Goal: Task Accomplishment & Management: Manage account settings

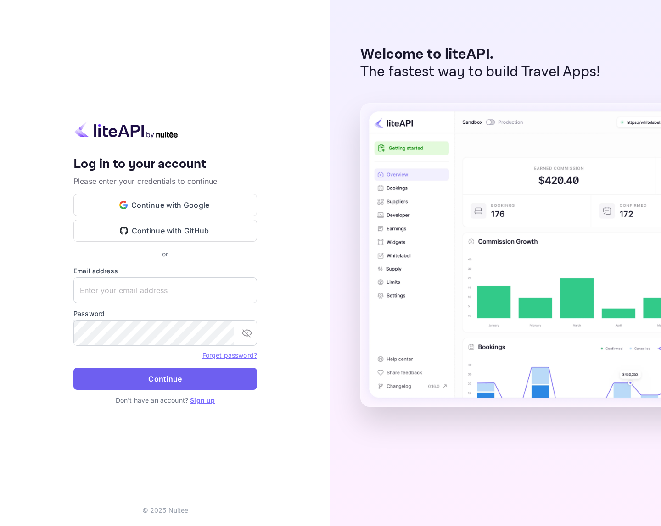
type input "[EMAIL_ADDRESS][DOMAIN_NAME]"
click at [167, 378] on button "Continue" at bounding box center [165, 379] width 184 height 22
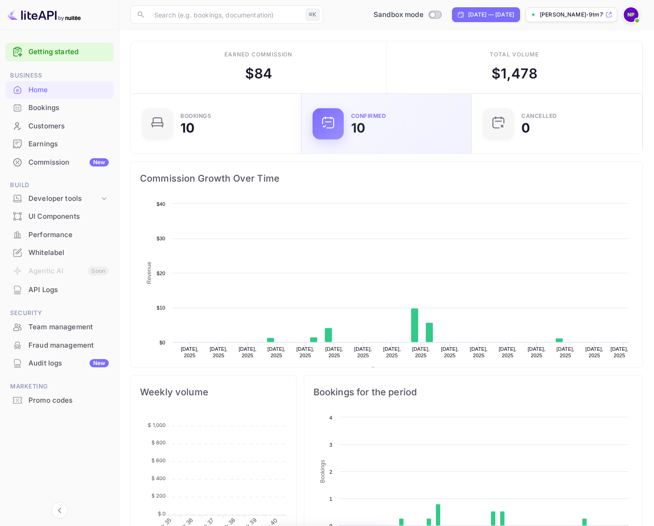
scroll to position [142, 158]
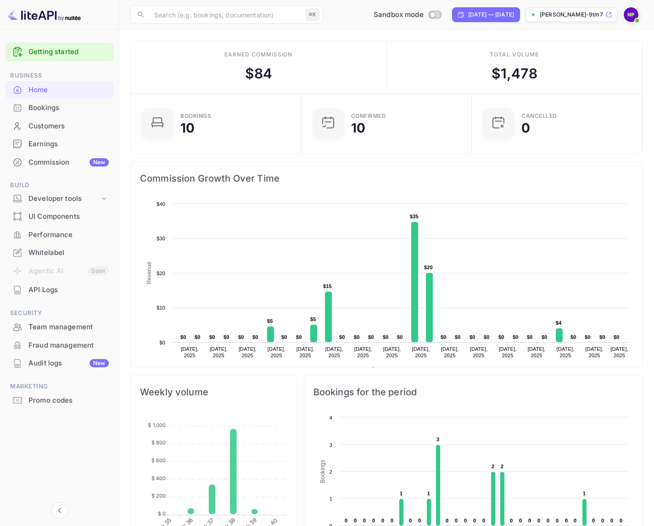
click at [634, 19] on span at bounding box center [636, 20] width 9 height 9
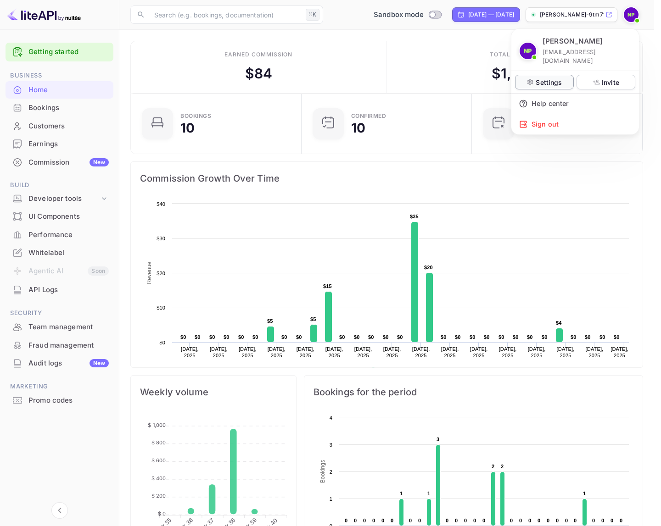
click at [548, 78] on p "Settings" at bounding box center [549, 83] width 26 height 10
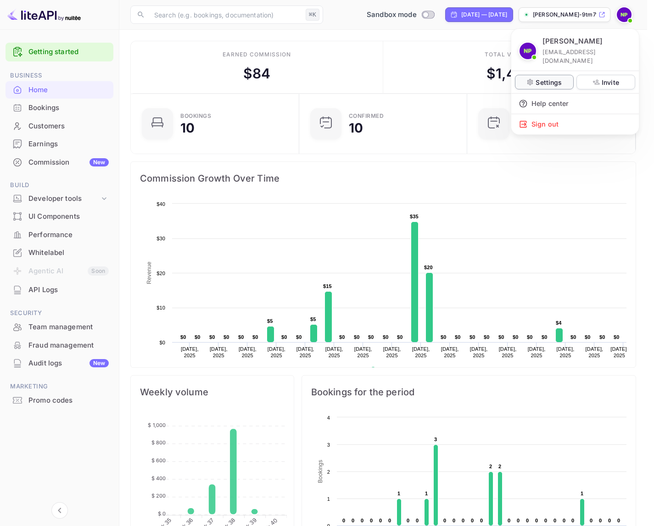
scroll to position [7, 7]
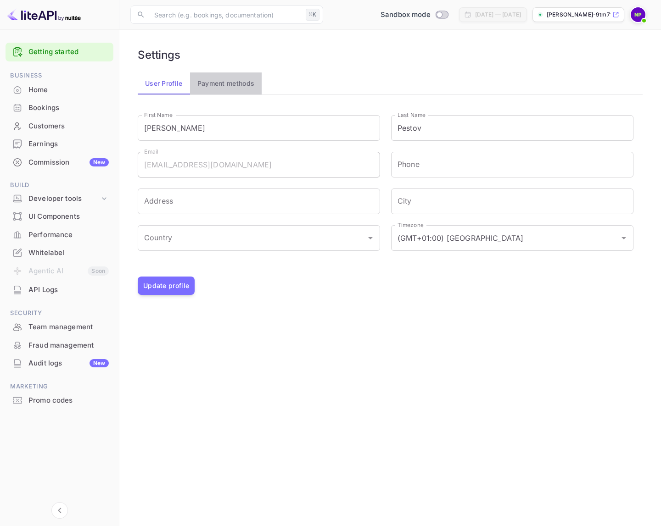
click at [241, 85] on button "Payment methods" at bounding box center [226, 84] width 72 height 22
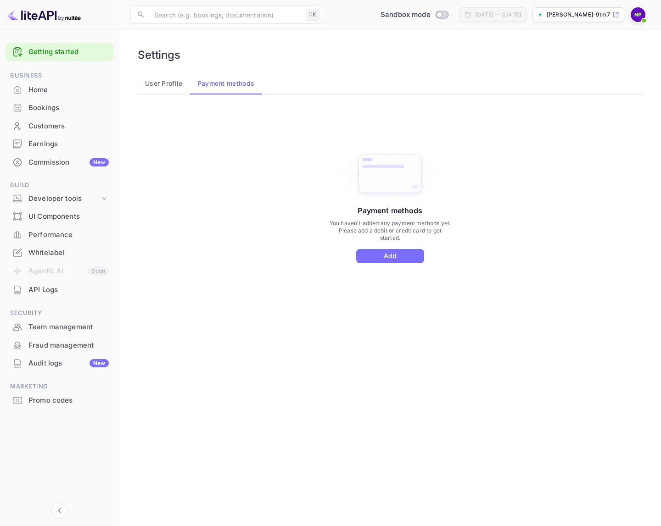
click at [174, 84] on button "User Profile" at bounding box center [164, 84] width 52 height 22
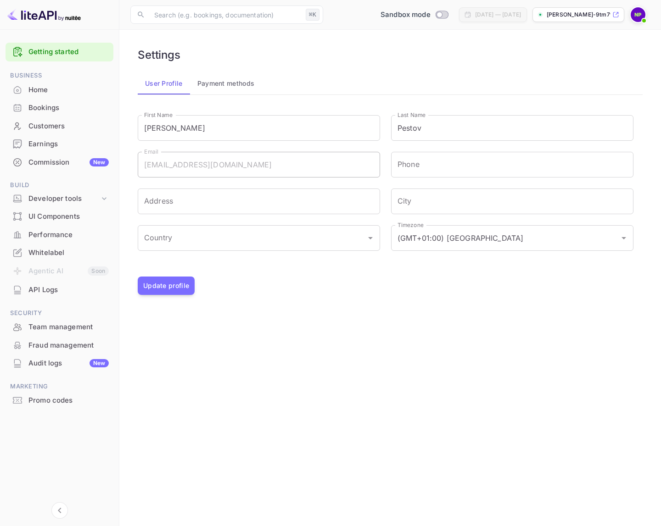
click at [47, 89] on div "Home" at bounding box center [68, 90] width 80 height 11
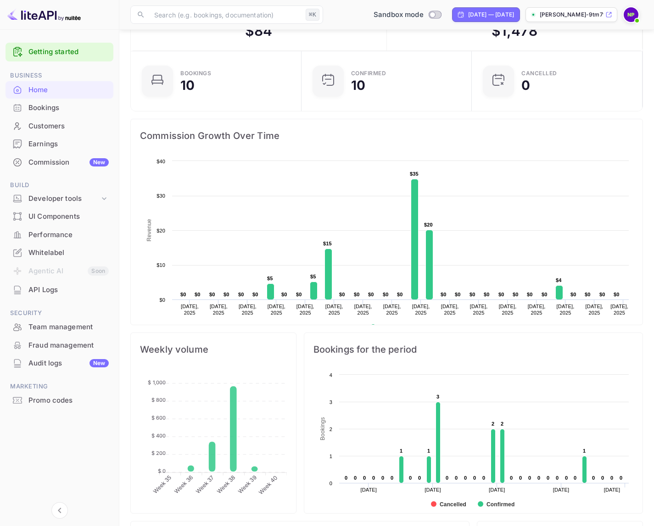
scroll to position [28, 0]
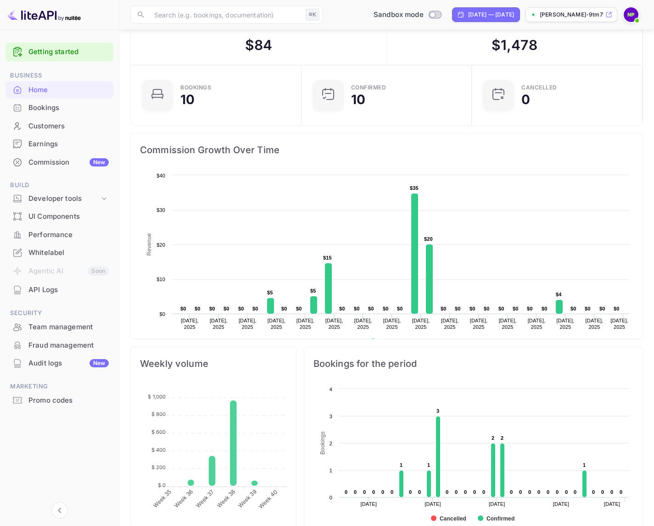
click at [77, 104] on div "Bookings" at bounding box center [68, 108] width 80 height 11
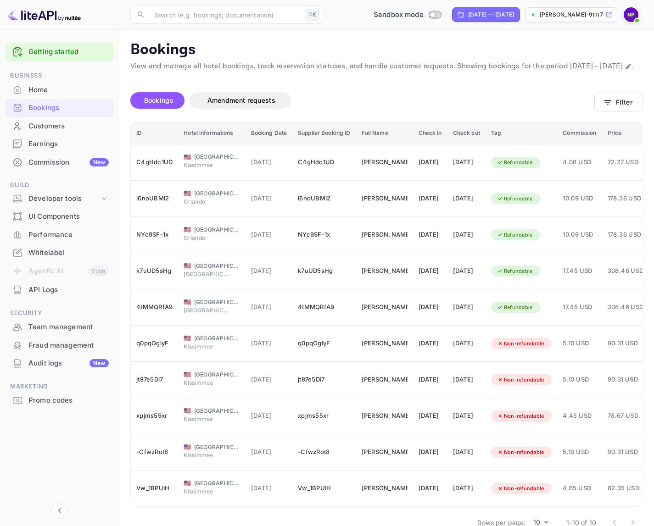
click at [61, 140] on div "Earnings" at bounding box center [68, 144] width 80 height 11
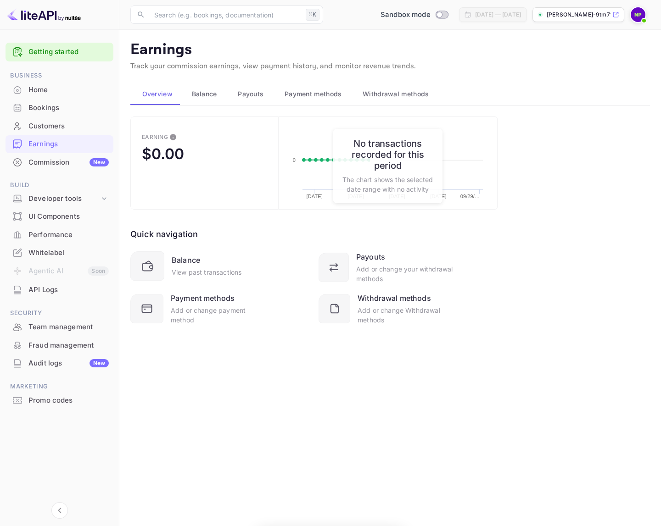
click at [63, 162] on div "Commission New" at bounding box center [68, 162] width 80 height 11
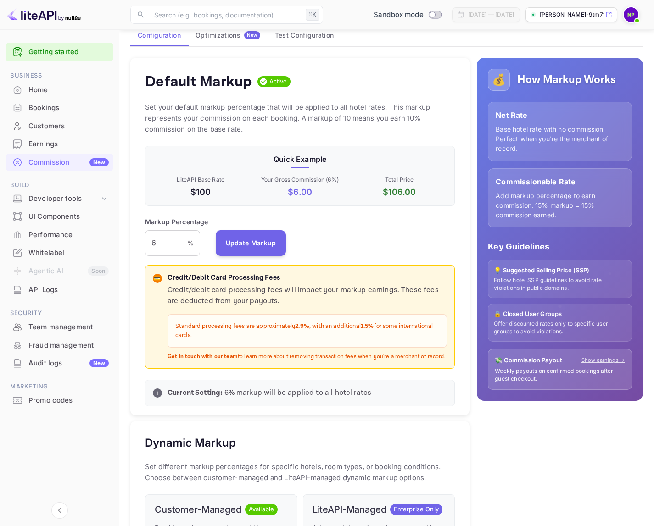
scroll to position [111, 0]
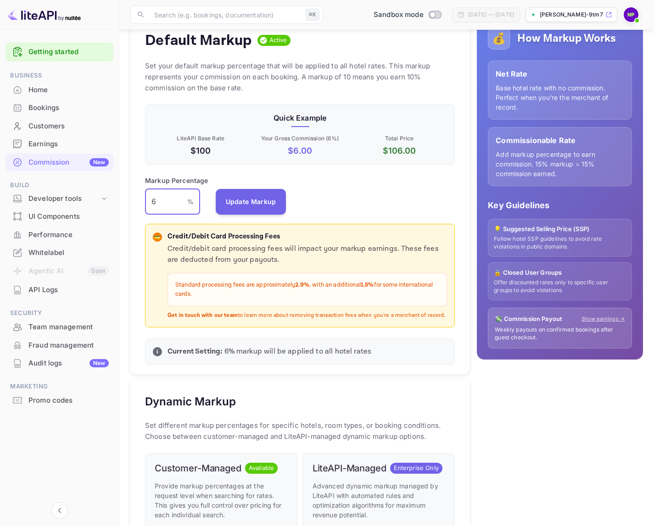
click at [162, 206] on input "6" at bounding box center [166, 202] width 42 height 26
drag, startPoint x: 157, startPoint y: 202, endPoint x: 131, endPoint y: 199, distance: 25.9
click at [131, 199] on div "Default Markup Active Set your default markup percentage that will be applied t…" at bounding box center [299, 196] width 339 height 358
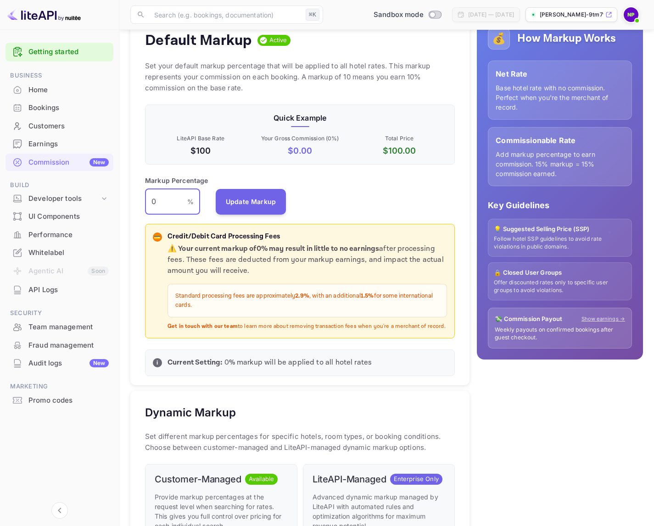
type input "0"
click at [358, 215] on div "Default Markup Active Set your default markup percentage that will be applied t…" at bounding box center [299, 201] width 339 height 369
click at [239, 208] on button "Update Markup" at bounding box center [251, 202] width 71 height 26
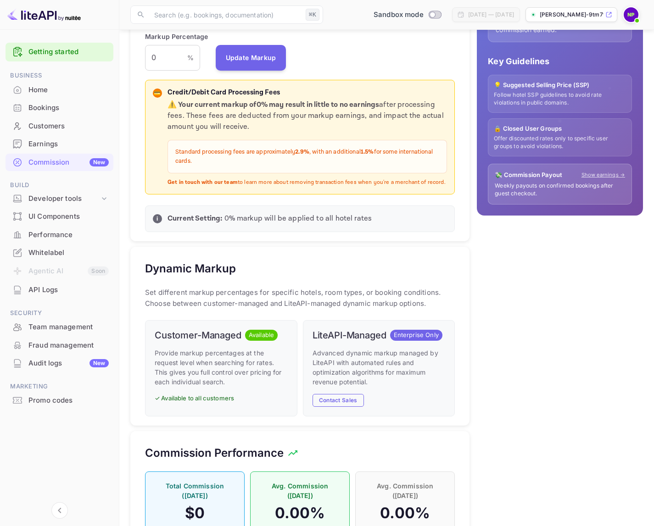
scroll to position [0, 0]
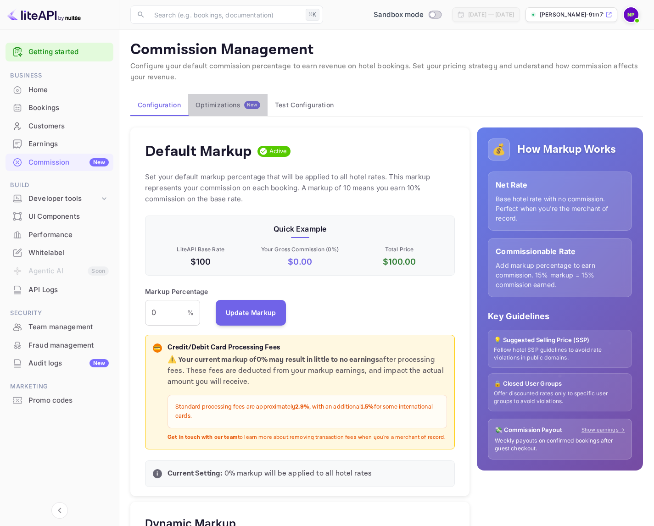
click at [233, 111] on button "Optimizations New" at bounding box center [227, 105] width 79 height 22
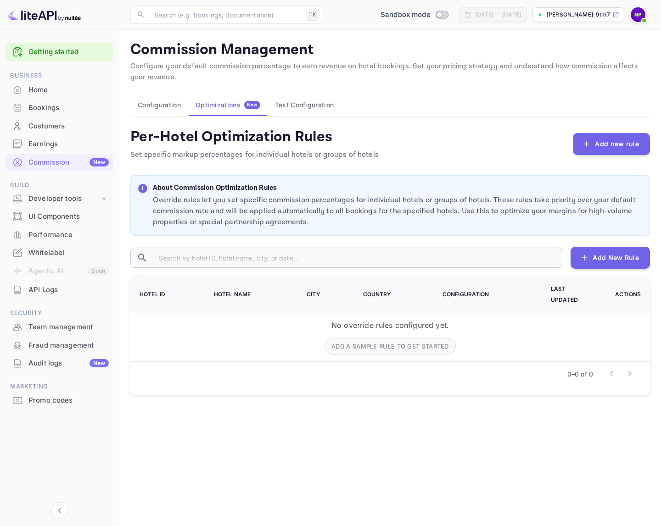
click at [317, 105] on button "Test Configuration" at bounding box center [304, 105] width 73 height 22
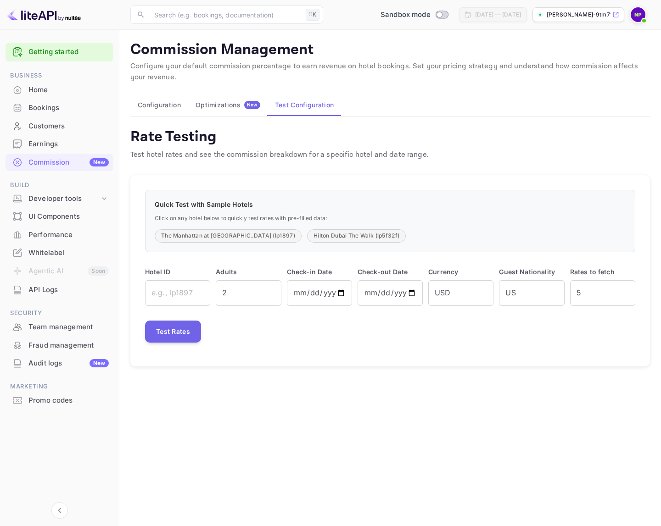
click at [231, 236] on button "The Manhattan at [GEOGRAPHIC_DATA] (lp1897)" at bounding box center [228, 235] width 147 height 13
type input "lp1897"
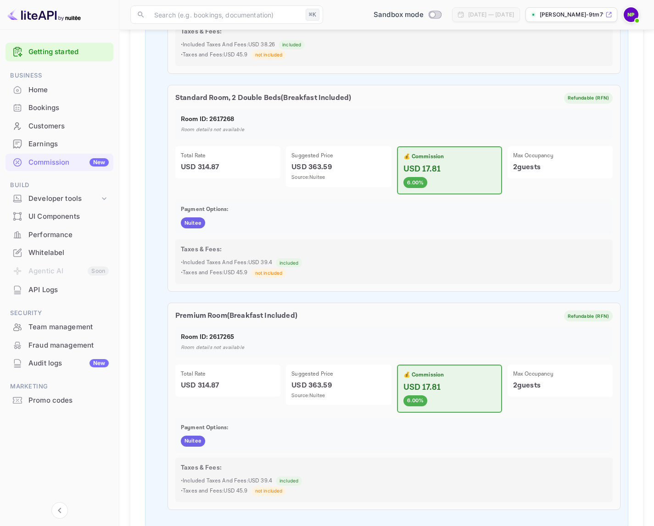
scroll to position [977, 0]
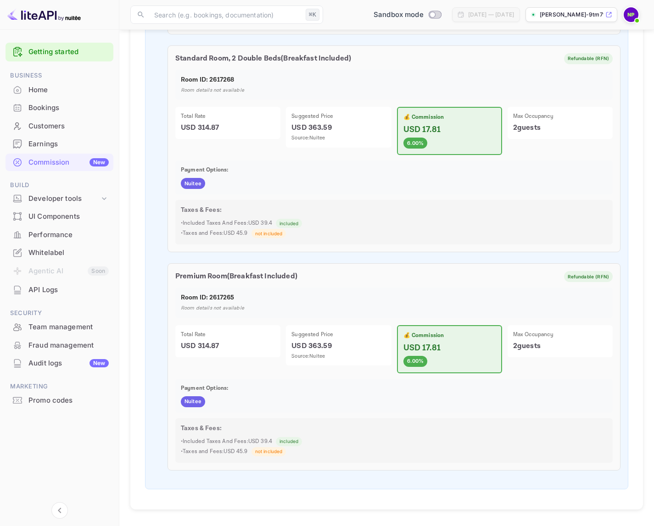
click at [421, 343] on p "USD 17.81" at bounding box center [449, 348] width 92 height 12
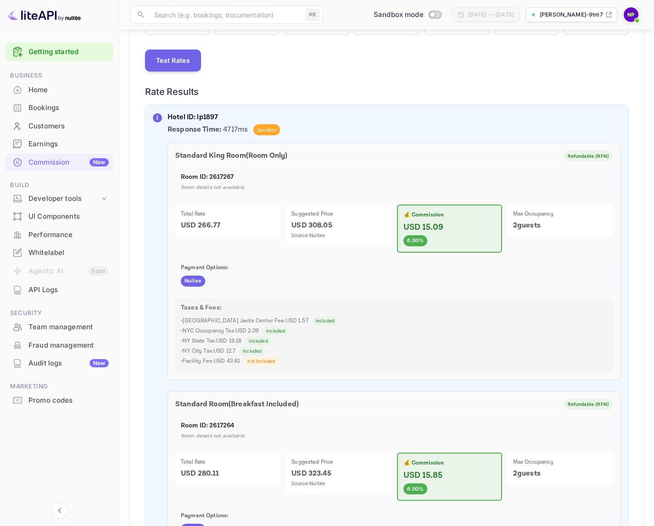
scroll to position [0, 0]
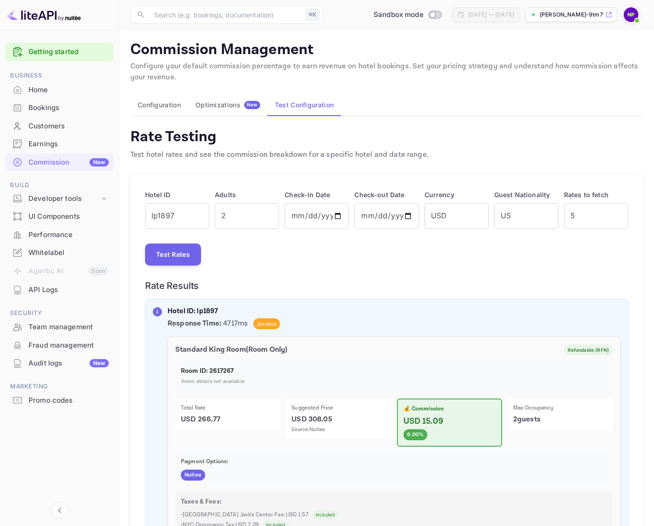
click at [174, 111] on button "Configuration" at bounding box center [159, 105] width 58 height 22
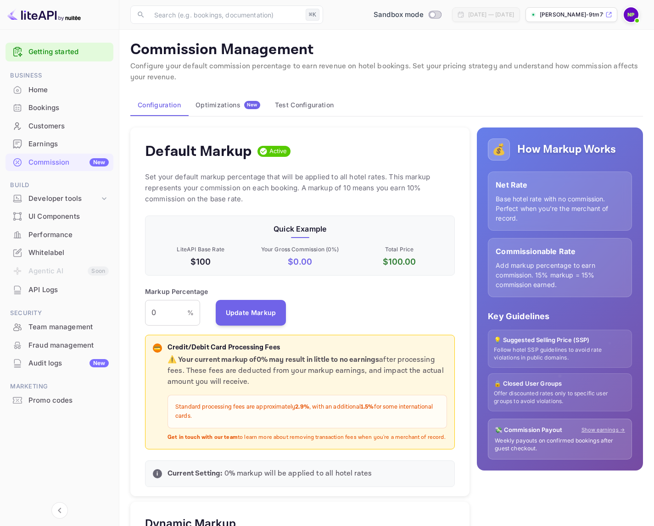
scroll to position [156, 303]
click at [423, 15] on input "Switch to Production mode" at bounding box center [432, 14] width 18 height 6
checkbox input "false"
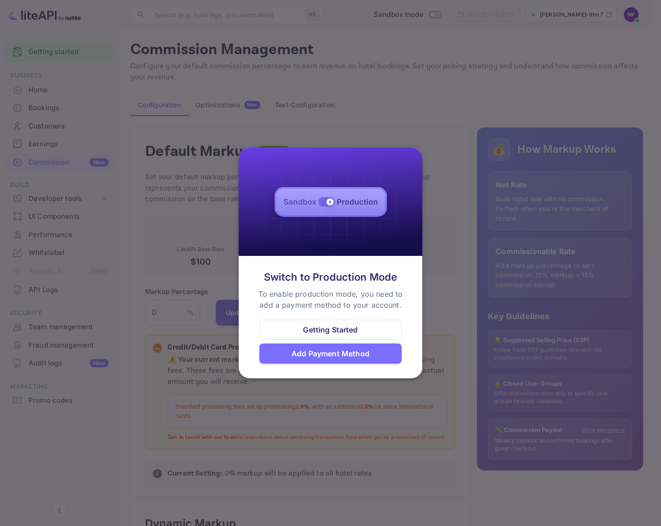
click at [342, 356] on div "Add Payment Method" at bounding box center [330, 353] width 78 height 11
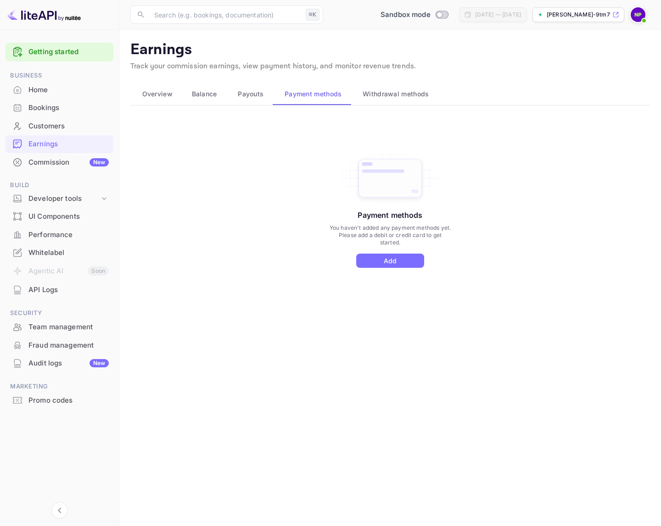
click at [253, 98] on span "Payouts" at bounding box center [251, 94] width 26 height 11
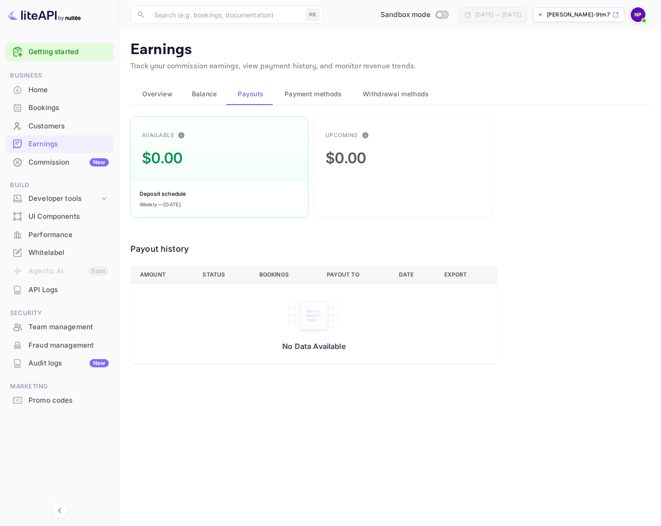
click at [406, 96] on span "Withdrawal methods" at bounding box center [396, 94] width 66 height 11
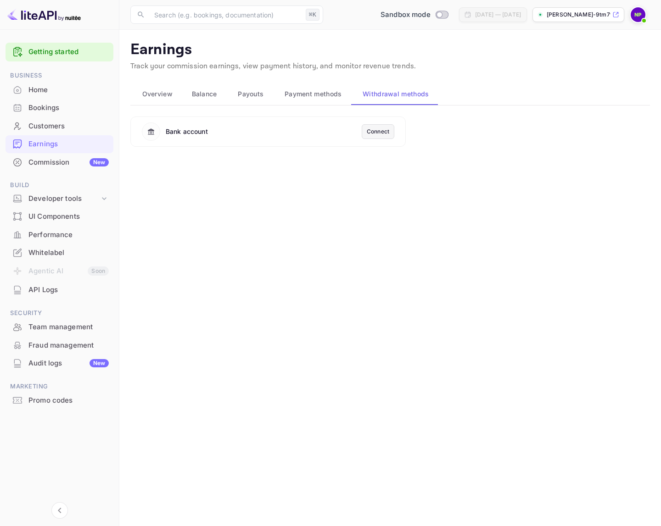
click at [152, 87] on button "Overview" at bounding box center [155, 94] width 50 height 22
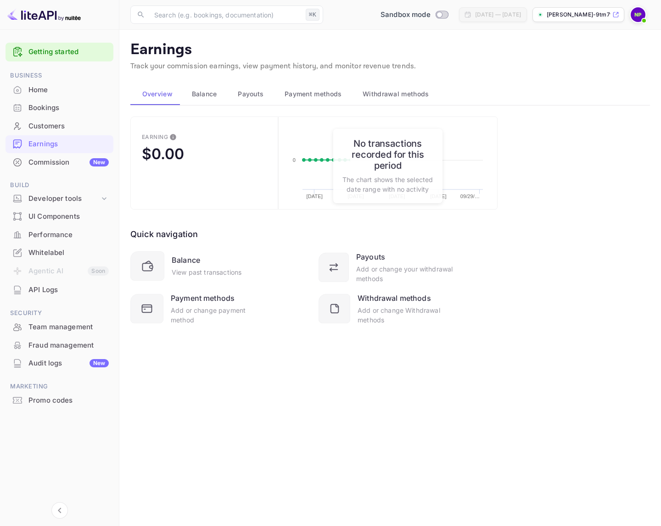
click at [638, 20] on img at bounding box center [638, 14] width 15 height 15
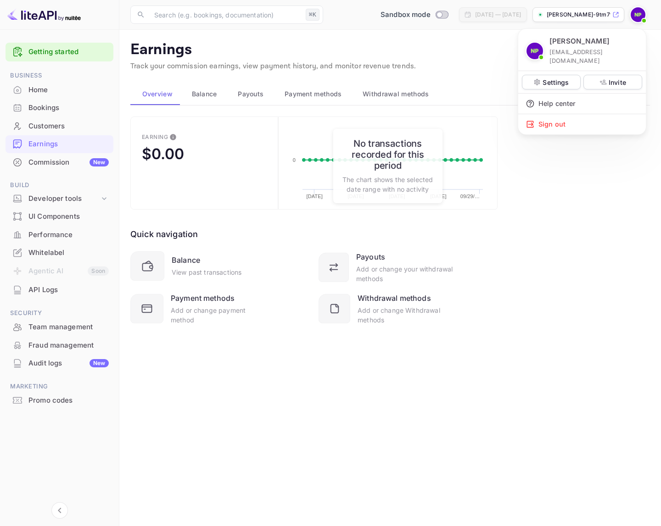
click at [415, 412] on div at bounding box center [330, 263] width 661 height 526
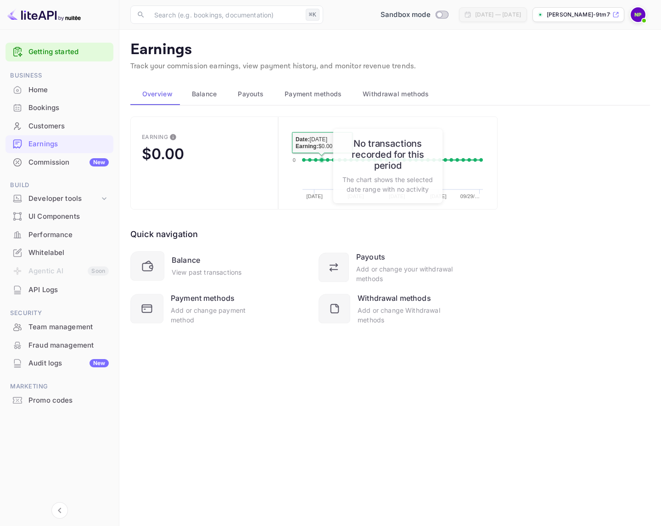
click at [331, 96] on span "Payment methods" at bounding box center [313, 94] width 57 height 11
